Goal: Task Accomplishment & Management: Complete application form

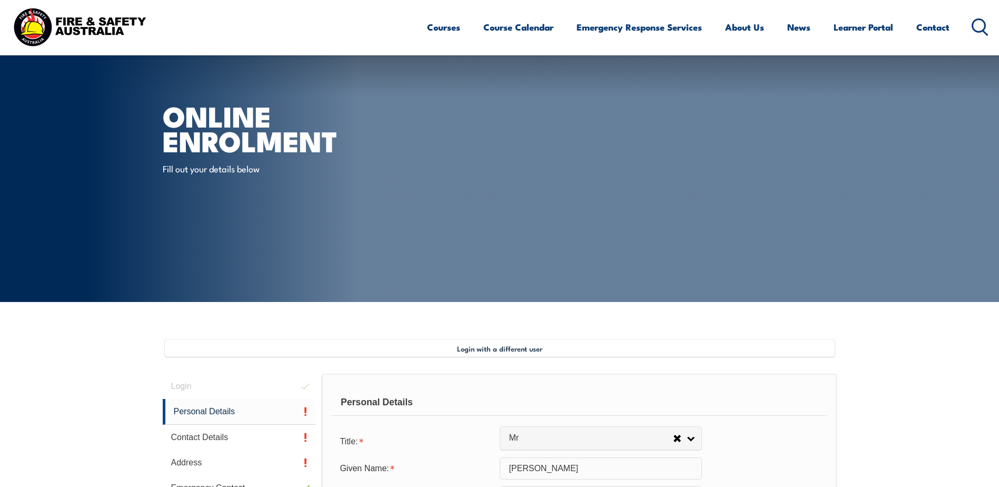
select select "Mr"
select select "M"
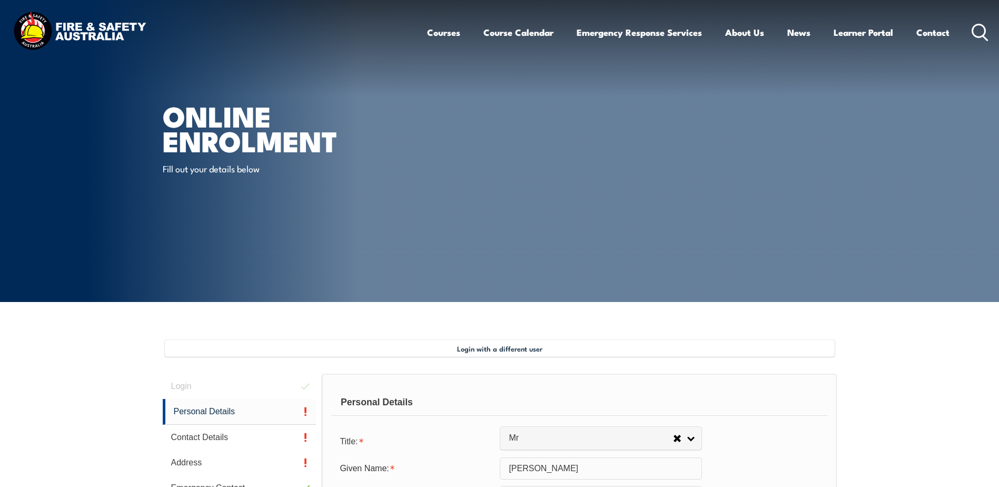
click at [627, 235] on article "Online Enrolment Fill out your details below" at bounding box center [500, 151] width 674 height 302
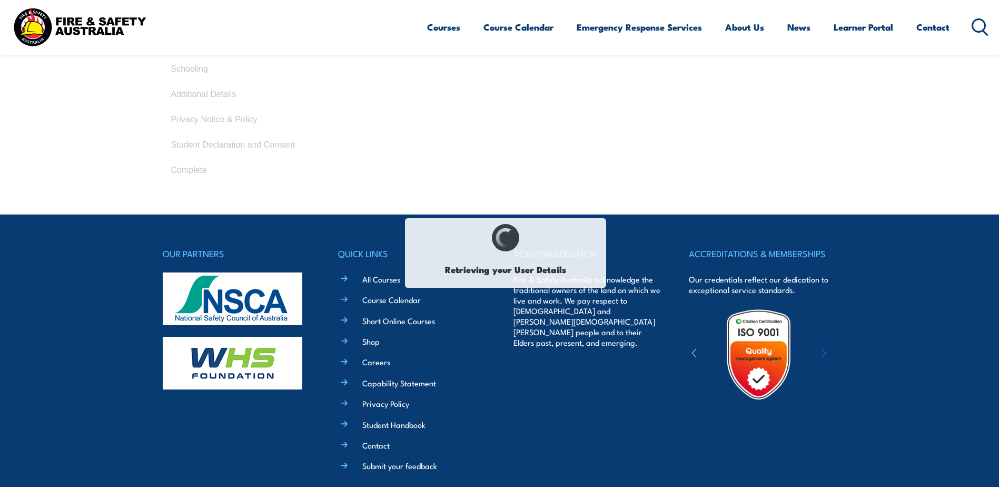
type input "[PERSON_NAME]"
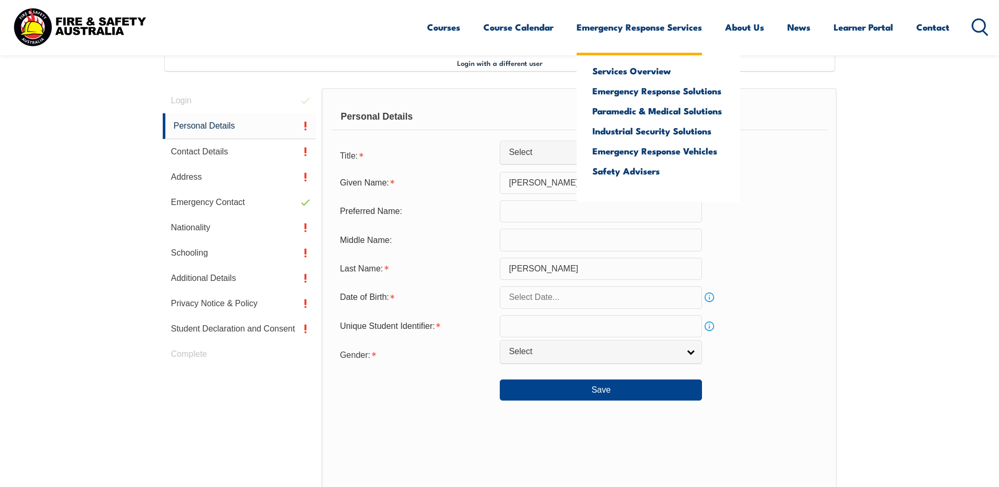
scroll to position [287, 0]
